Goal: Task Accomplishment & Management: Manage account settings

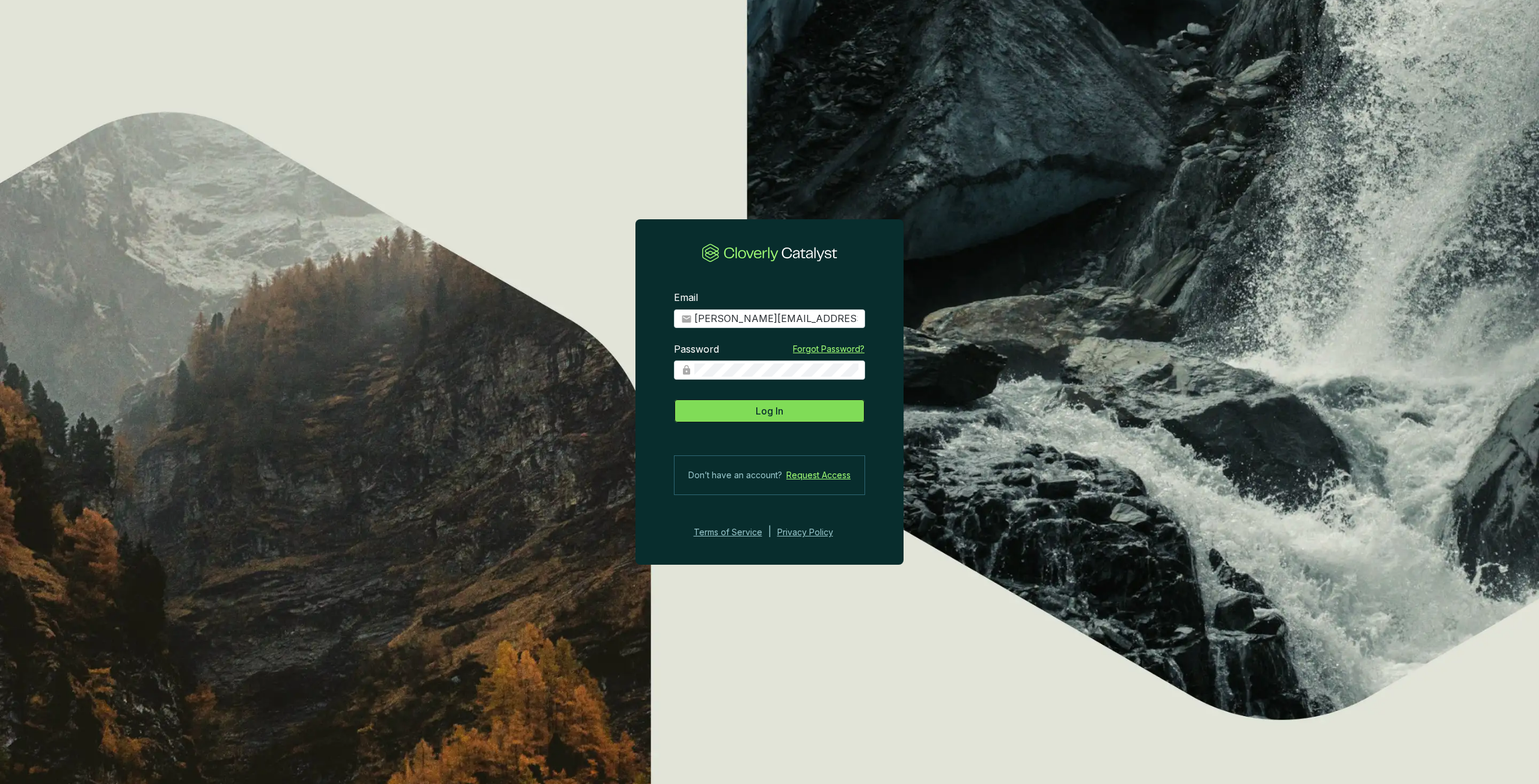
click at [798, 410] on button "Log In" at bounding box center [769, 411] width 191 height 24
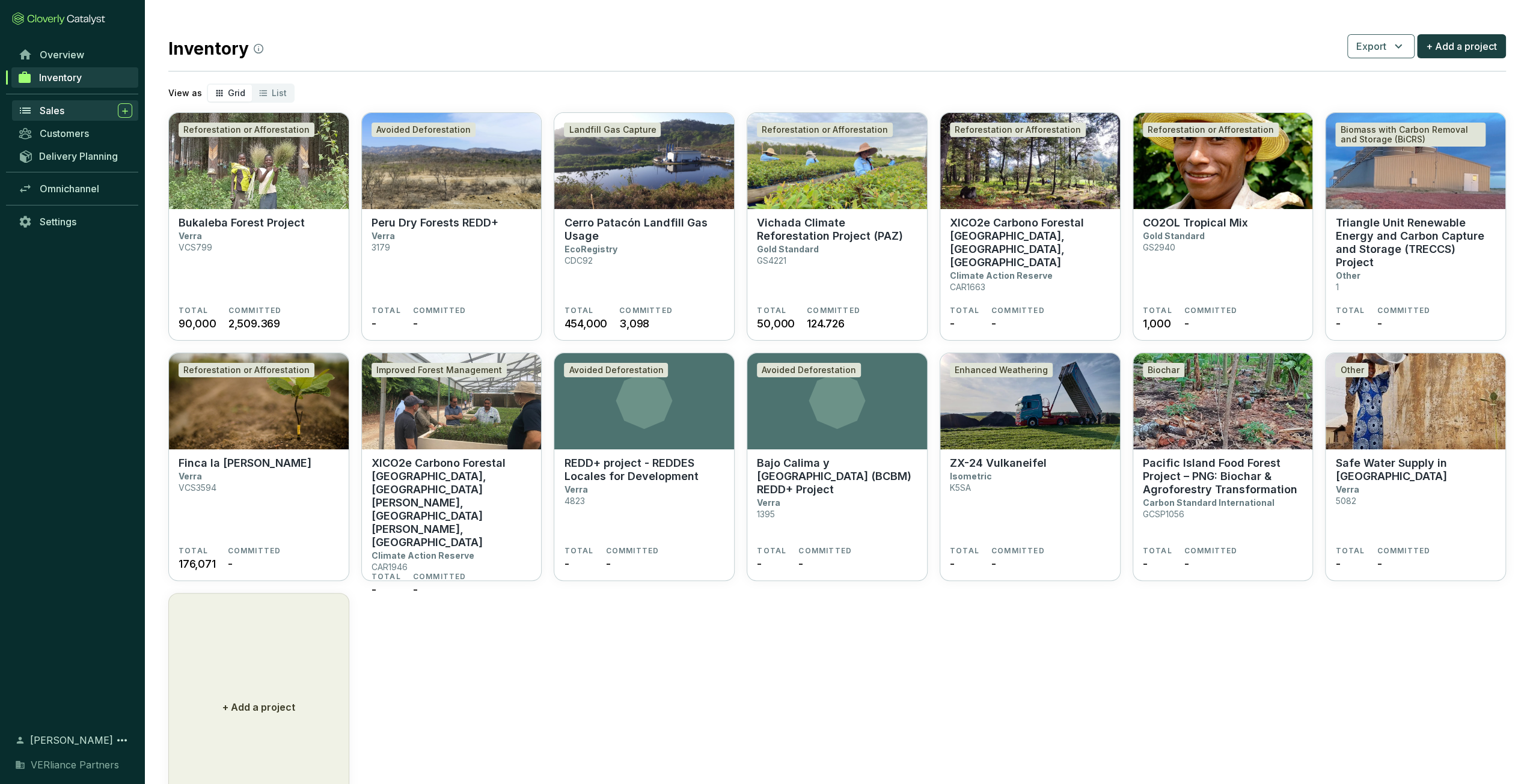
click at [58, 113] on span "Sales" at bounding box center [52, 110] width 25 height 12
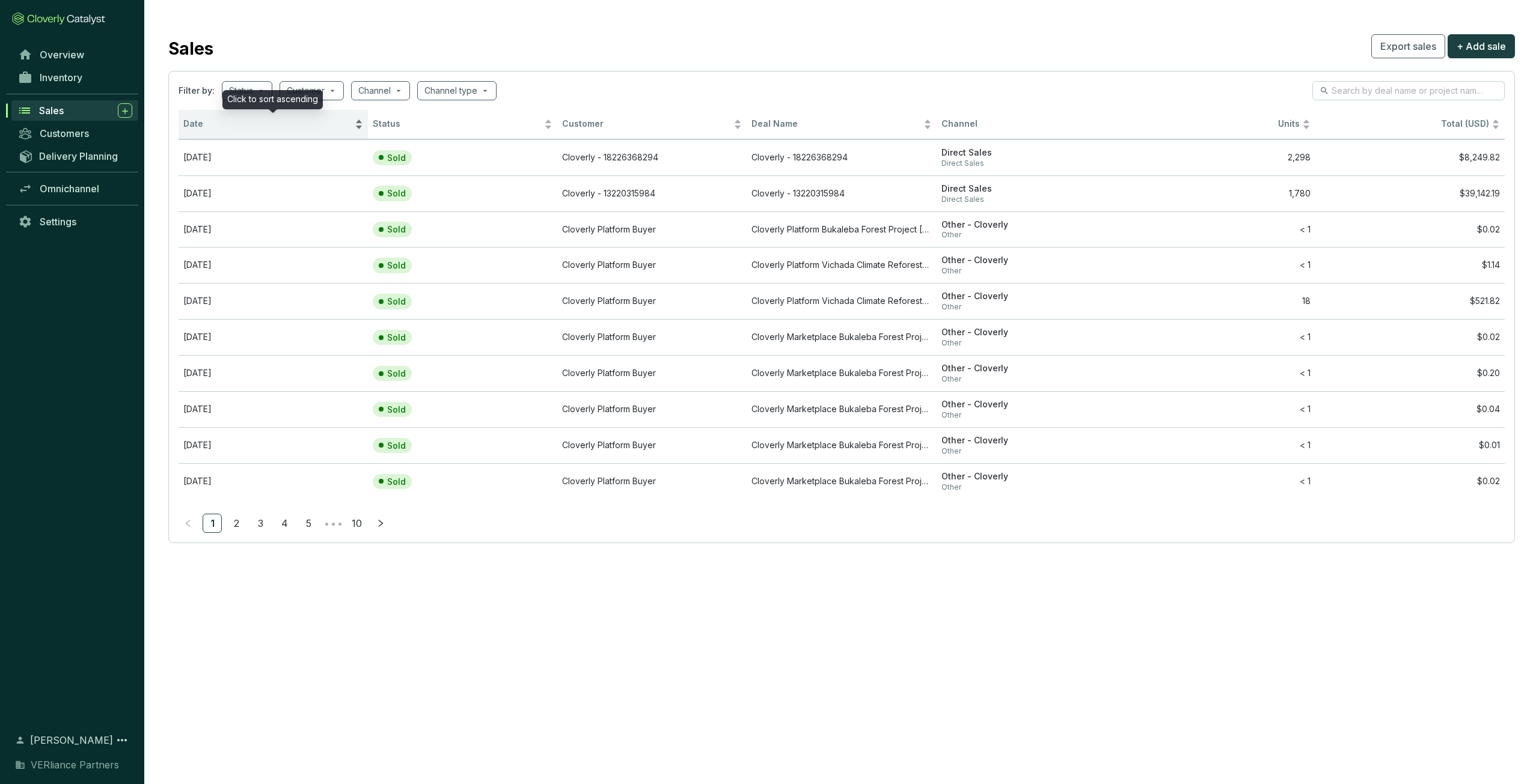
click at [225, 123] on span "Date" at bounding box center [267, 124] width 169 height 11
click at [249, 122] on span "Date" at bounding box center [267, 124] width 169 height 11
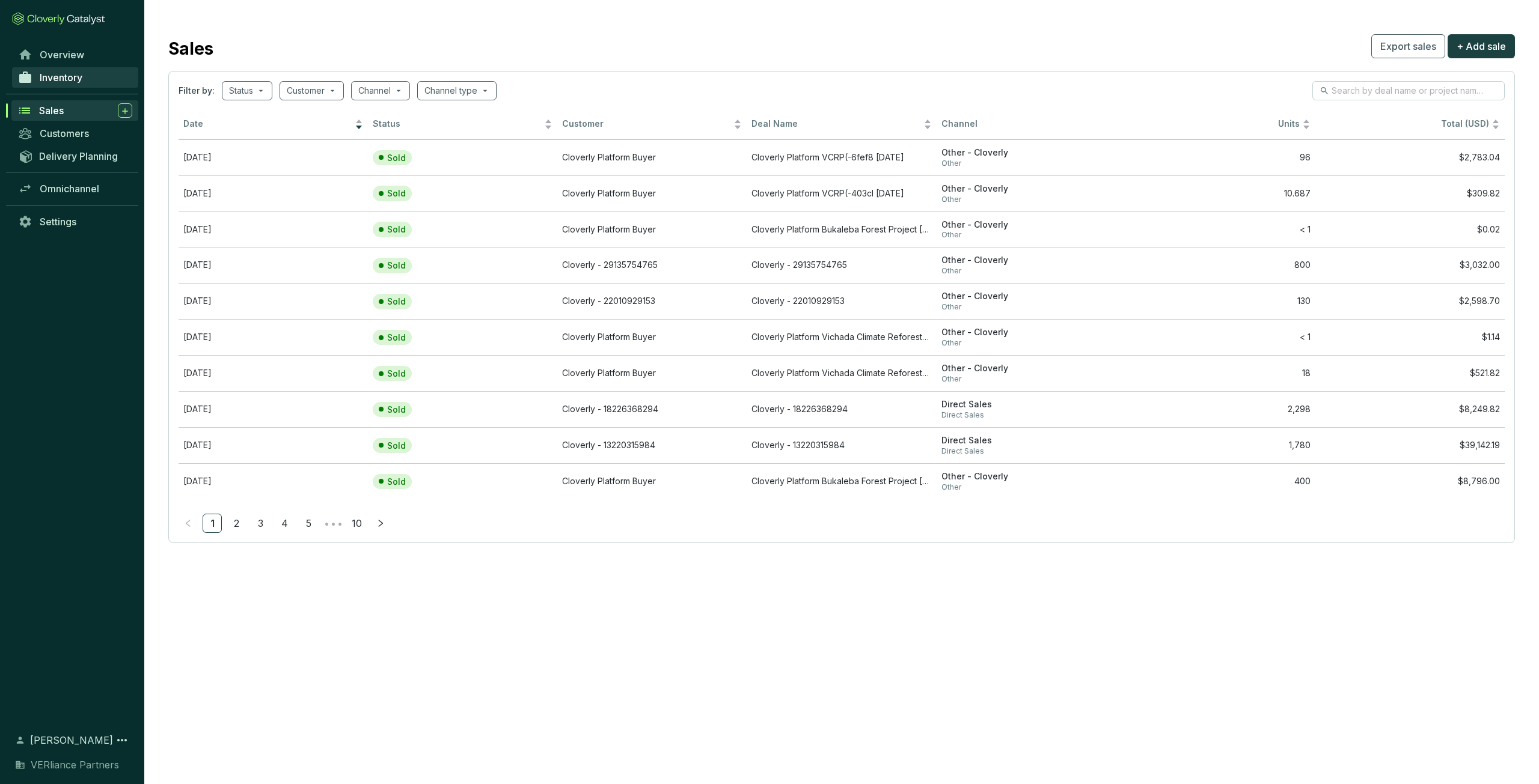
click at [62, 74] on span "Inventory" at bounding box center [61, 77] width 43 height 12
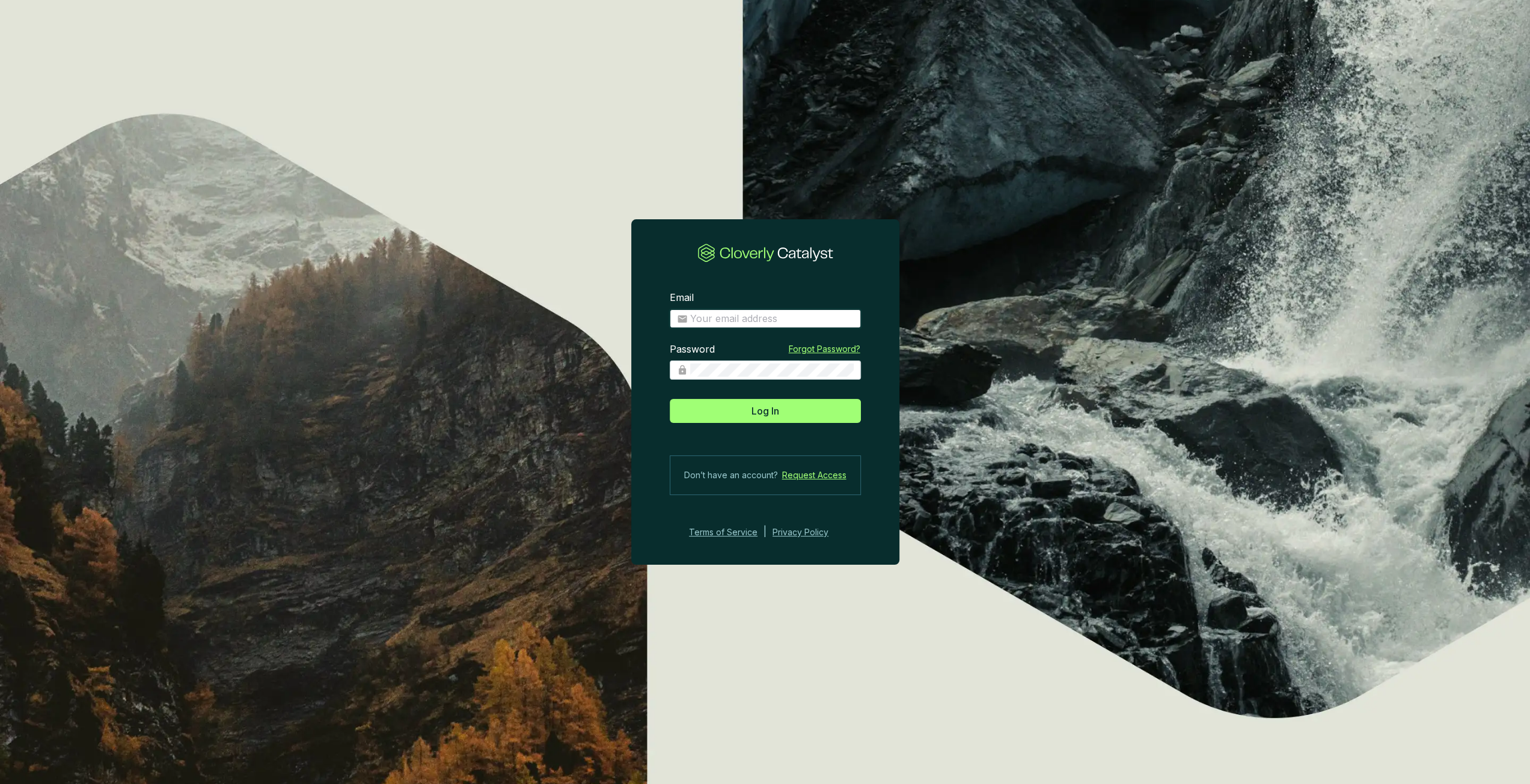
type input "[PERSON_NAME][EMAIL_ADDRESS][PERSON_NAME][DOMAIN_NAME]"
